Goal: Transaction & Acquisition: Purchase product/service

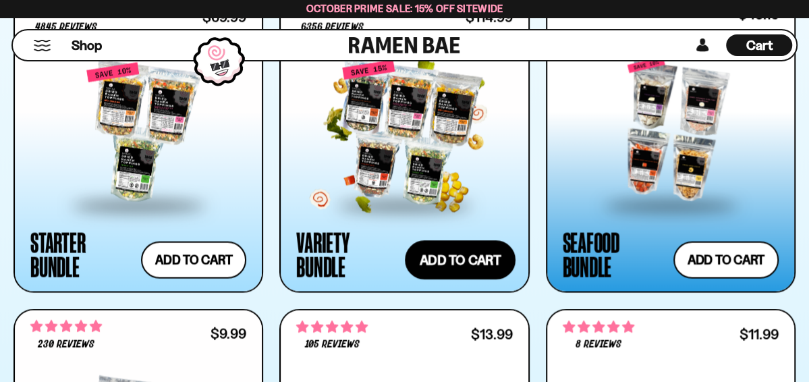
scroll to position [1416, 0]
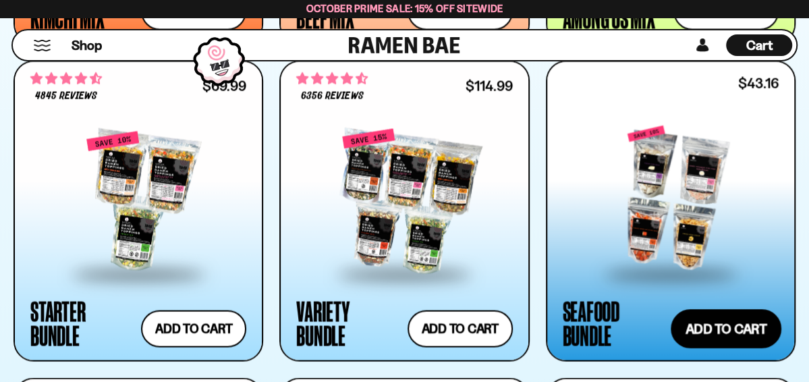
click at [720, 327] on button "Add to cart Add ― Regular price $43.16 Regular price $47.96 USD Sale price $43.…" at bounding box center [726, 328] width 111 height 39
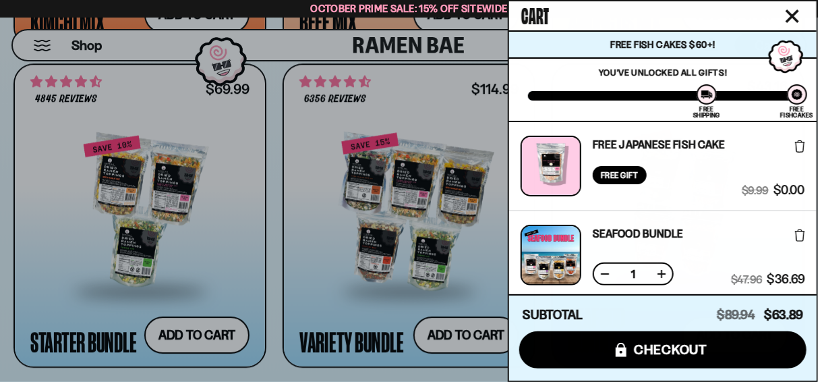
scroll to position [0, 0]
click at [793, 13] on icon "Close cart" at bounding box center [792, 15] width 13 height 13
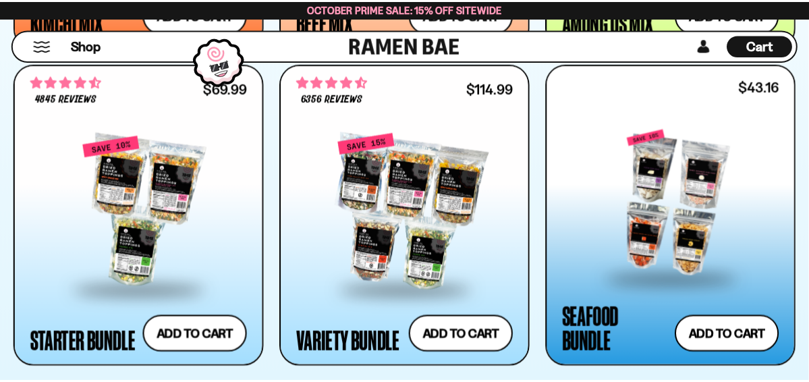
scroll to position [1416, 0]
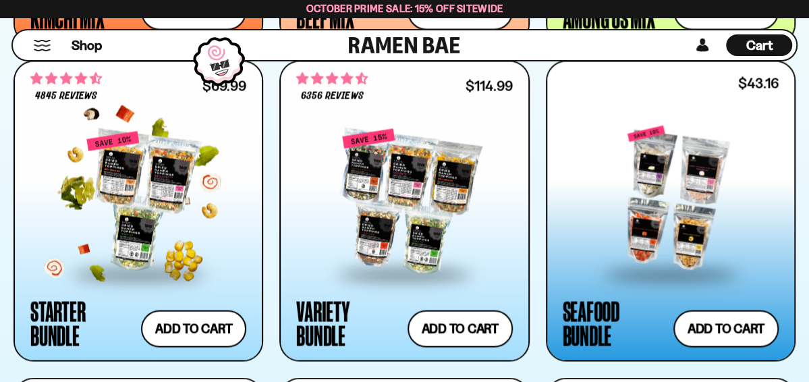
click at [147, 199] on div at bounding box center [138, 201] width 216 height 142
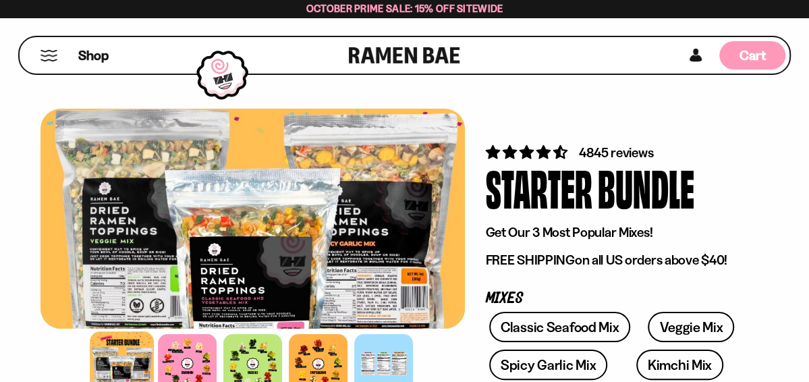
click at [750, 55] on span "Cart" at bounding box center [752, 55] width 26 height 16
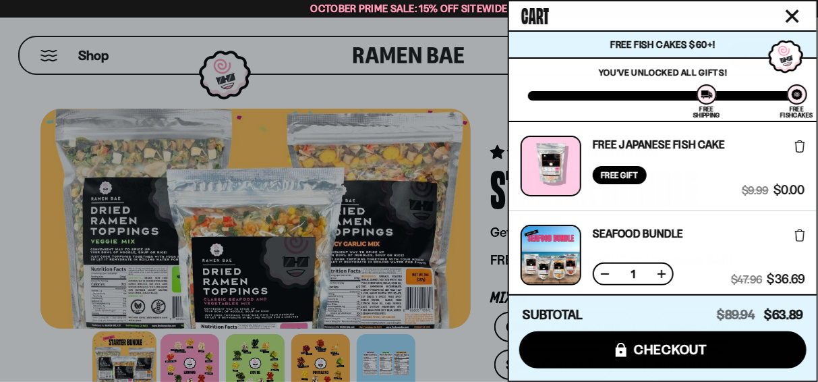
drag, startPoint x: 689, startPoint y: 171, endPoint x: 686, endPoint y: 257, distance: 85.7
drag, startPoint x: 686, startPoint y: 257, endPoint x: 550, endPoint y: 231, distance: 138.7
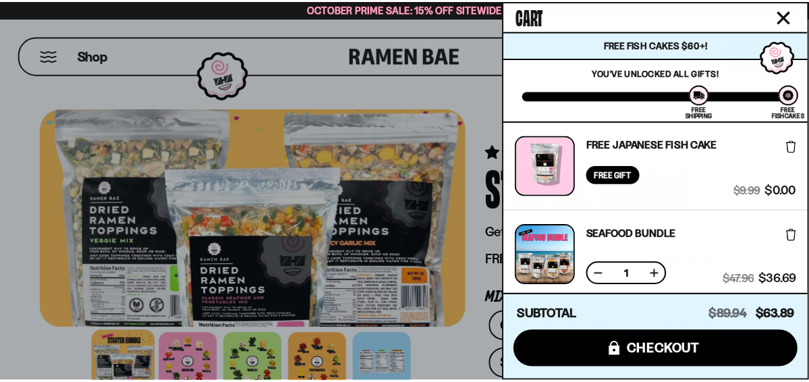
scroll to position [67, 0]
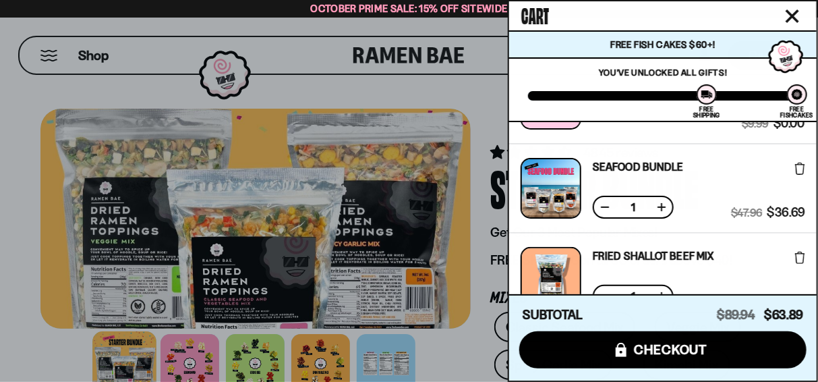
click at [785, 16] on button "Close cart" at bounding box center [793, 16] width 20 height 20
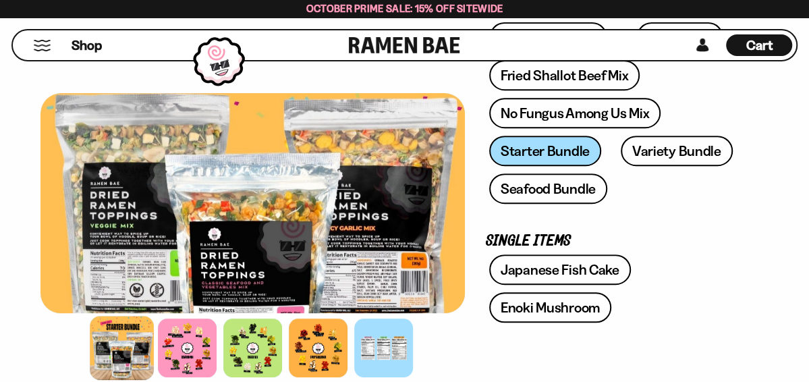
scroll to position [337, 0]
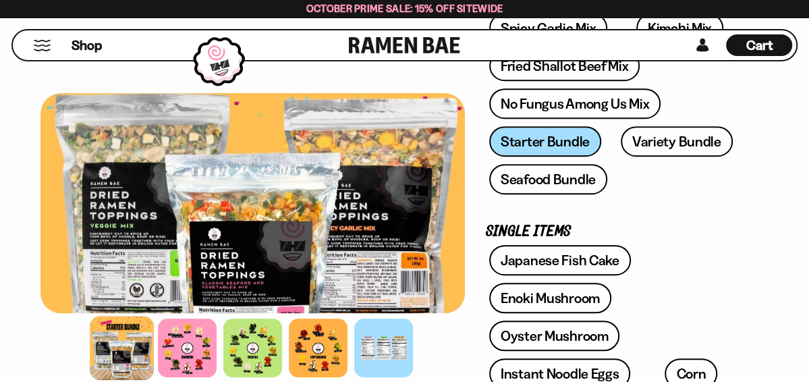
click at [545, 140] on div "Classic Seafood Mix Veggie Mix Spicy Garlic Mix Kimchi Mix Fried Shallot Beef M…" at bounding box center [616, 88] width 263 height 227
drag, startPoint x: 545, startPoint y: 140, endPoint x: 529, endPoint y: 141, distance: 16.2
click at [529, 141] on div "Classic Seafood Mix Veggie Mix Spicy Garlic Mix Kimchi Mix Fried Shallot Beef M…" at bounding box center [616, 88] width 263 height 227
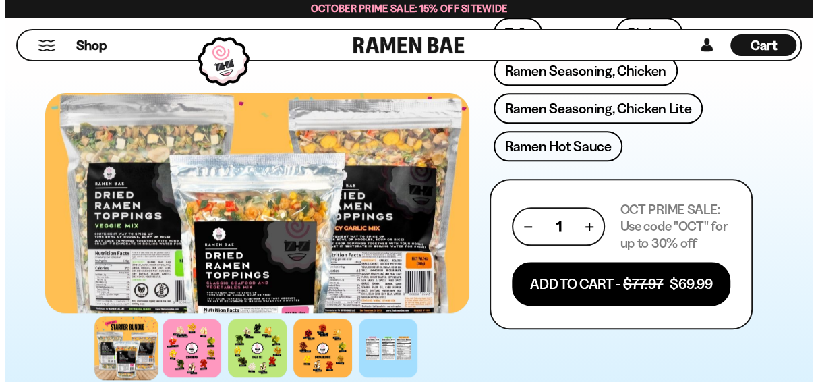
scroll to position [742, 0]
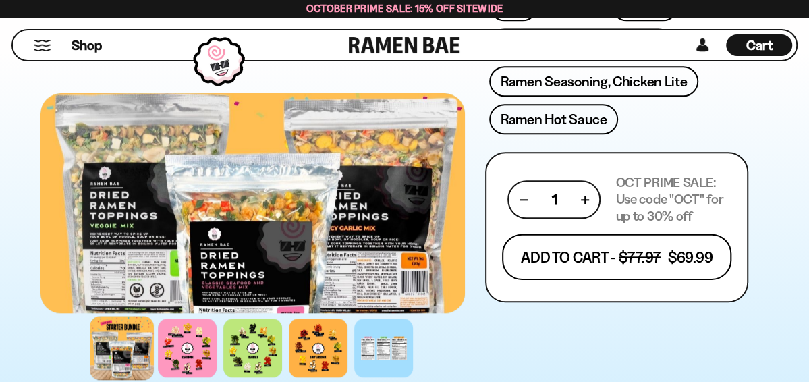
click at [592, 234] on button "Add To Cart - $77.97 $69.99" at bounding box center [616, 257] width 229 height 46
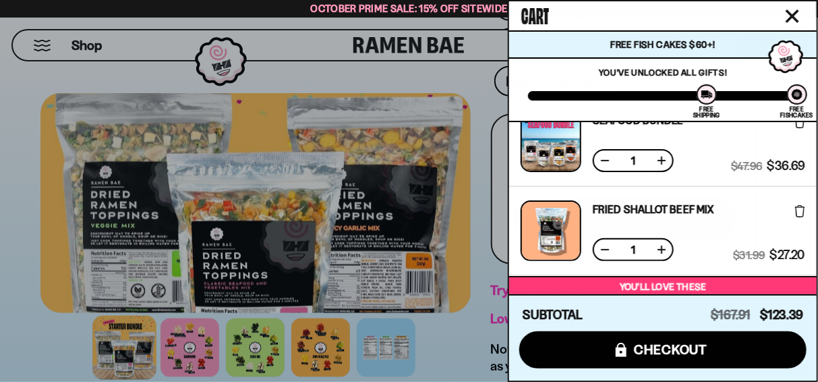
scroll to position [0, 0]
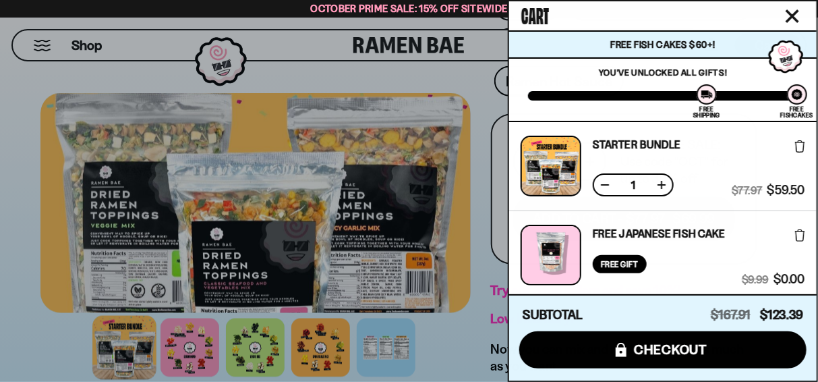
click at [797, 144] on icon at bounding box center [800, 146] width 10 height 12
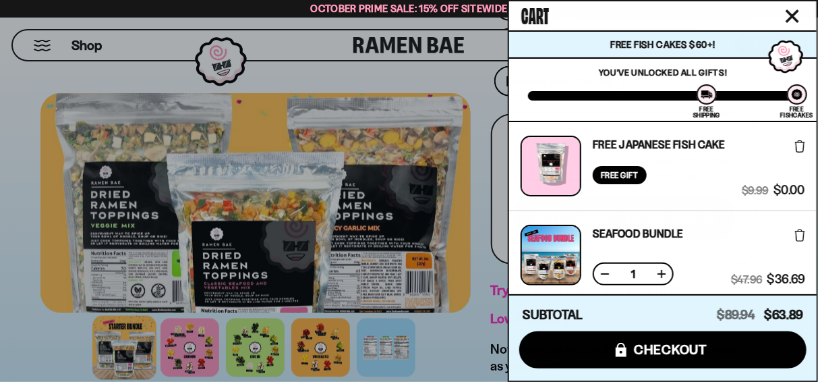
click at [799, 235] on icon at bounding box center [800, 235] width 10 height 12
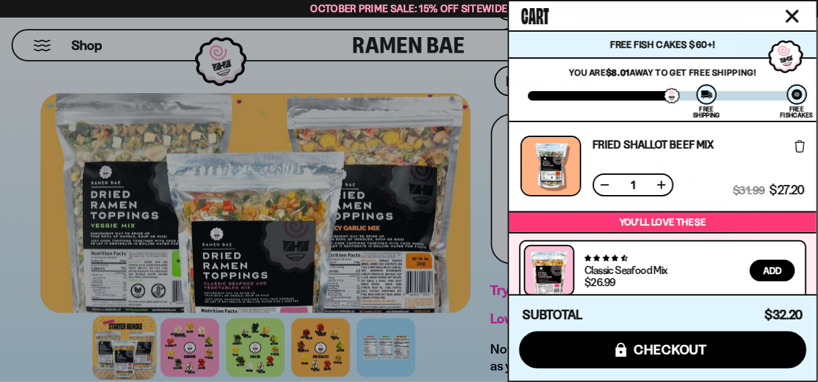
click at [791, 17] on icon "Close cart" at bounding box center [793, 16] width 12 height 12
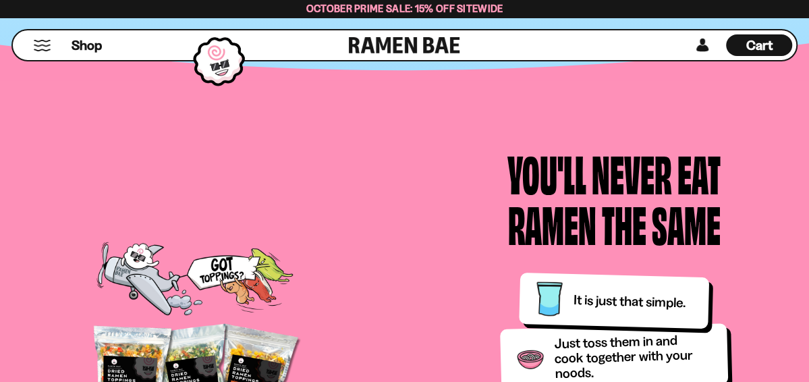
scroll to position [1484, 0]
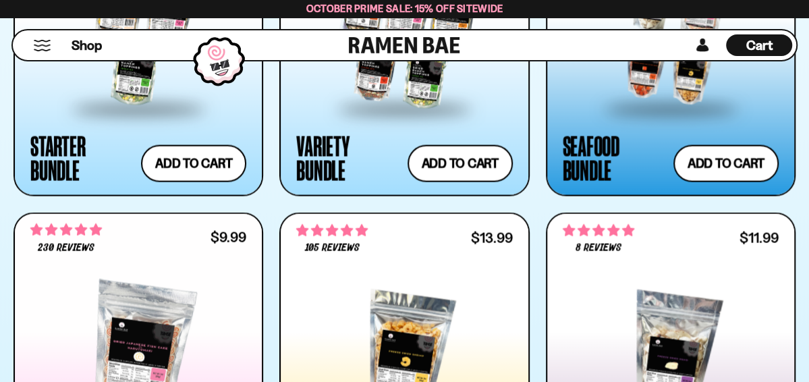
scroll to position [1552, 0]
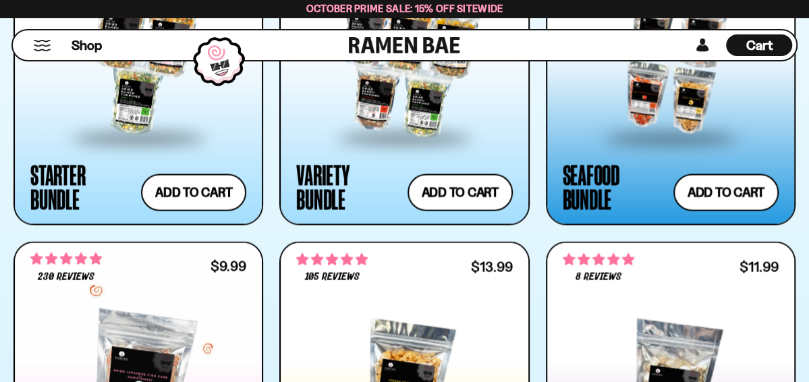
click at [157, 319] on div at bounding box center [138, 382] width 216 height 142
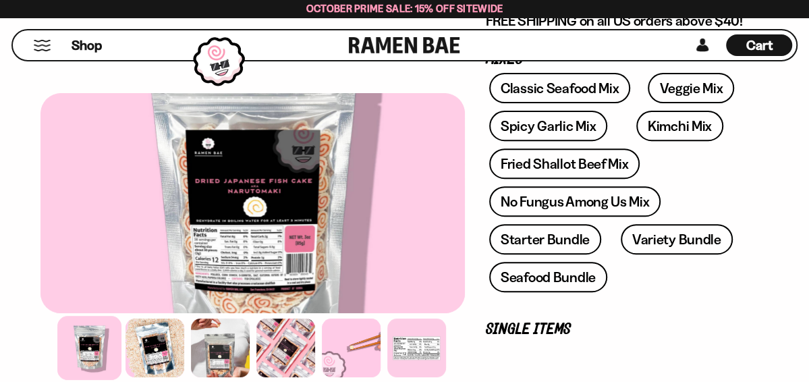
scroll to position [270, 0]
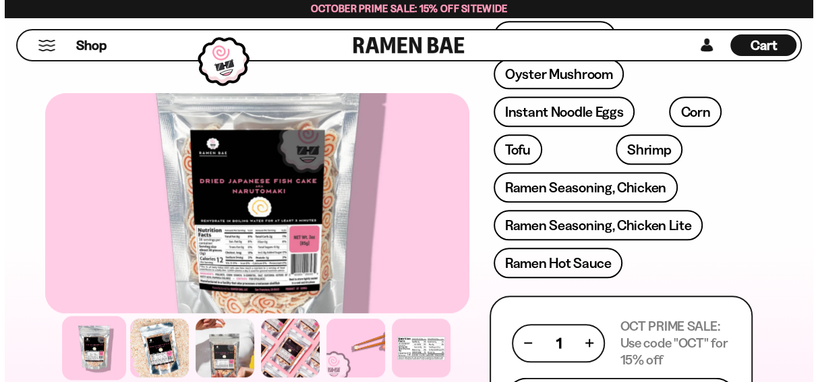
scroll to position [606, 0]
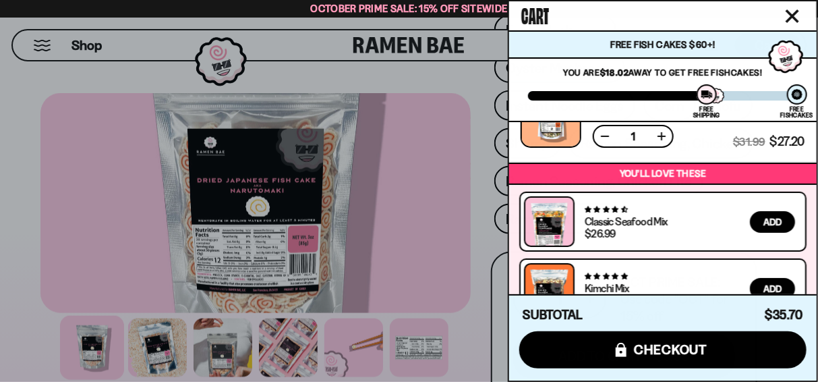
scroll to position [237, 0]
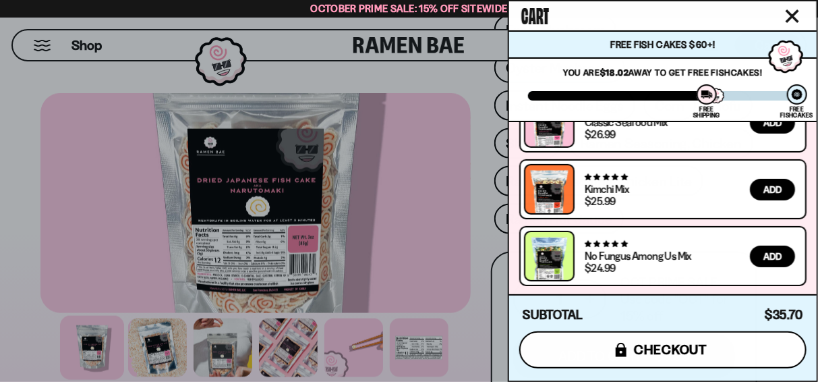
click at [665, 347] on span "checkout" at bounding box center [671, 349] width 74 height 15
